Goal: Use online tool/utility

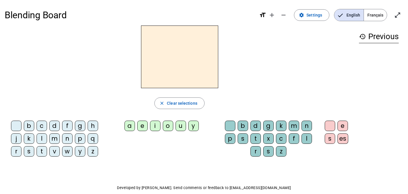
click at [54, 139] on div "m" at bounding box center [54, 138] width 10 height 10
click at [128, 126] on div "a" at bounding box center [129, 126] width 10 height 10
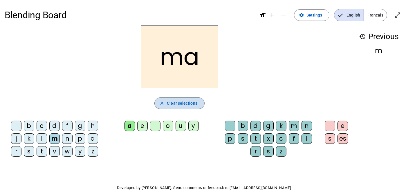
click at [186, 104] on span "Clear selections" at bounding box center [182, 103] width 30 height 7
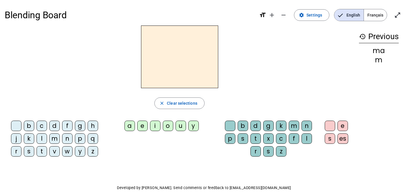
click at [132, 126] on div "a" at bounding box center [129, 126] width 10 height 10
click at [55, 139] on div "m" at bounding box center [54, 138] width 10 height 10
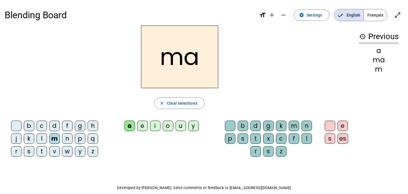
click at [156, 125] on div "i" at bounding box center [155, 126] width 10 height 10
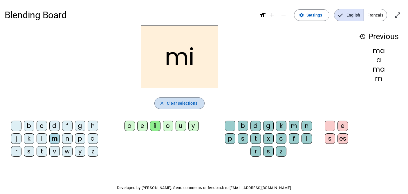
click at [190, 104] on span "Clear selections" at bounding box center [182, 103] width 30 height 7
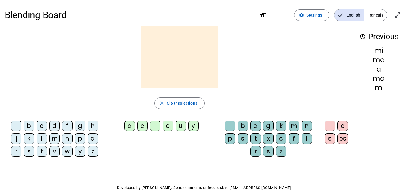
click at [130, 127] on div "a" at bounding box center [129, 126] width 10 height 10
click at [55, 151] on div "v" at bounding box center [54, 151] width 10 height 10
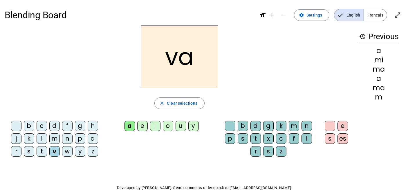
click at [130, 128] on div "a" at bounding box center [129, 126] width 10 height 10
click at [173, 104] on span "Clear selections" at bounding box center [182, 103] width 30 height 7
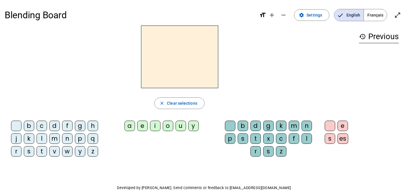
click at [55, 139] on div "m" at bounding box center [54, 138] width 10 height 10
click at [129, 126] on div "a" at bounding box center [129, 126] width 10 height 10
click at [308, 139] on div "l" at bounding box center [306, 138] width 10 height 10
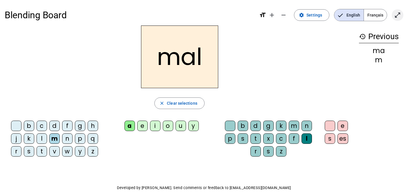
click at [396, 16] on mat-icon "open_in_full" at bounding box center [397, 15] width 7 height 7
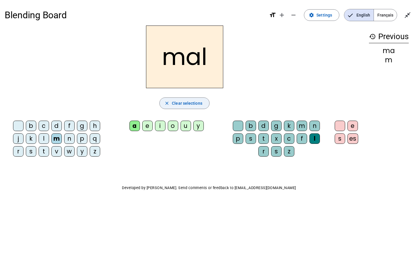
click at [183, 104] on span "Clear selections" at bounding box center [187, 103] width 30 height 7
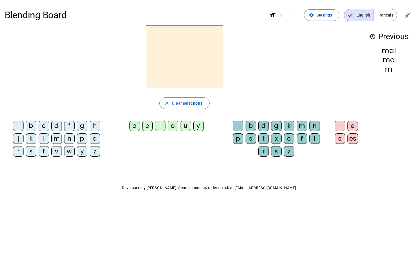
click at [316, 139] on div "l" at bounding box center [314, 138] width 10 height 10
click at [134, 124] on div "a" at bounding box center [134, 126] width 10 height 10
click at [290, 140] on div "c" at bounding box center [289, 138] width 10 height 10
click at [263, 138] on div "t" at bounding box center [263, 138] width 10 height 10
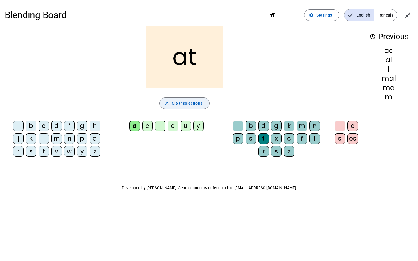
click at [195, 105] on span "Clear selections" at bounding box center [187, 103] width 30 height 7
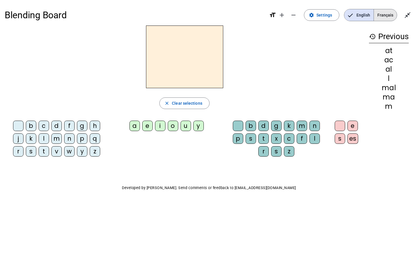
click at [387, 16] on span "Français" at bounding box center [384, 15] width 23 height 12
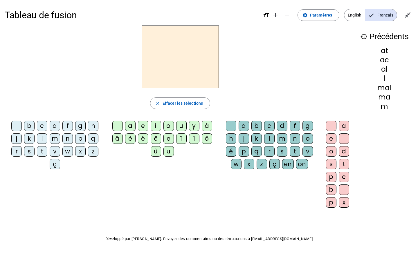
click at [55, 140] on div "m" at bounding box center [55, 138] width 10 height 10
click at [245, 128] on div "a" at bounding box center [243, 126] width 10 height 10
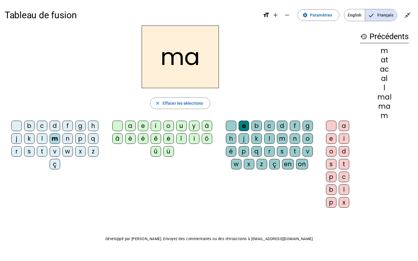
click at [270, 138] on div "l" at bounding box center [269, 138] width 10 height 10
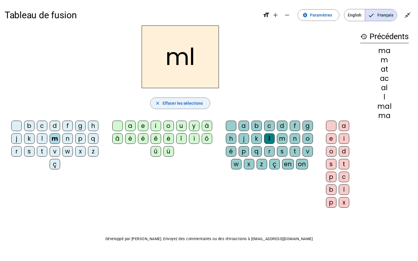
click at [196, 101] on span "Effacer les sélections" at bounding box center [182, 103] width 40 height 7
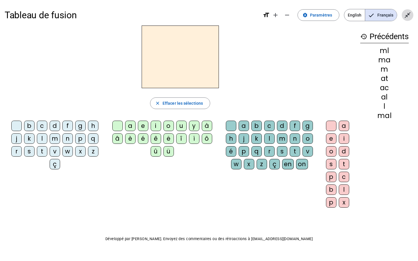
click at [406, 14] on mat-icon "close_fullscreen" at bounding box center [407, 15] width 7 height 7
